Goal: Task Accomplishment & Management: Manage account settings

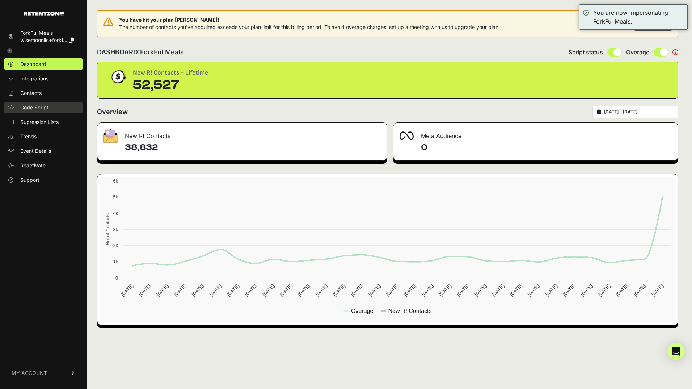
click at [41, 109] on span "Code Script" at bounding box center [34, 107] width 28 height 7
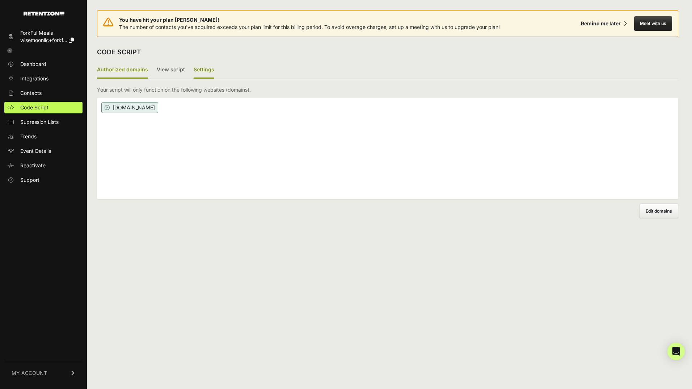
click at [197, 67] on label "Settings" at bounding box center [204, 69] width 21 height 17
click at [0, 0] on input "Settings" at bounding box center [0, 0] width 0 height 0
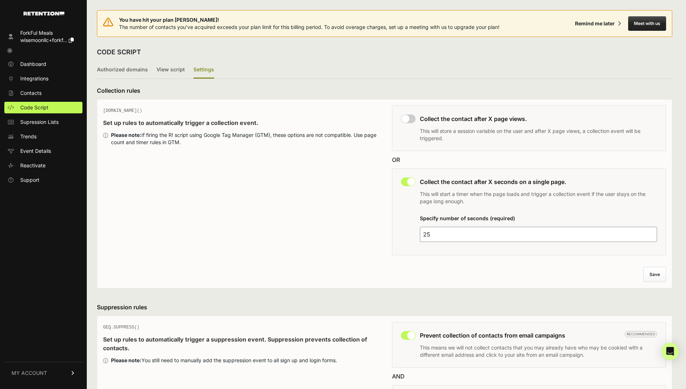
click at [407, 180] on input "checkbox" at bounding box center [408, 181] width 14 height 9
checkbox input "false"
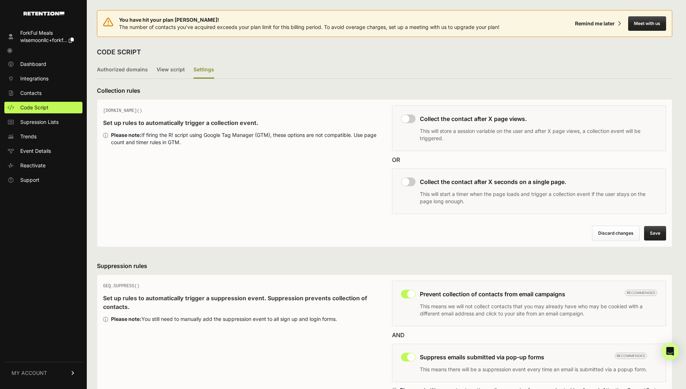
click at [666, 231] on button "Save" at bounding box center [655, 233] width 22 height 14
